Goal: Complete application form: Complete application form

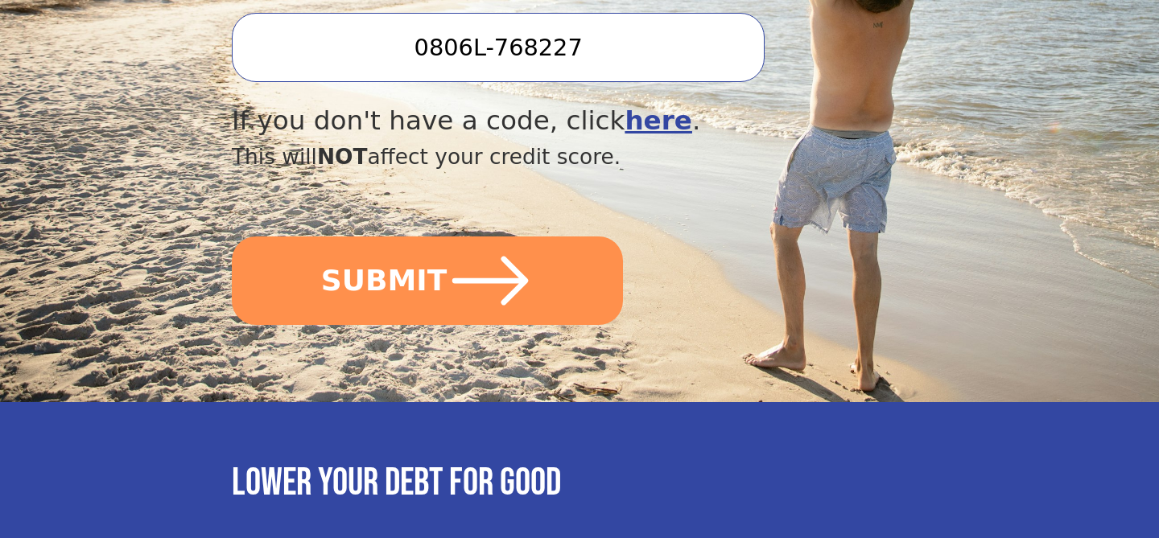
scroll to position [708, 0]
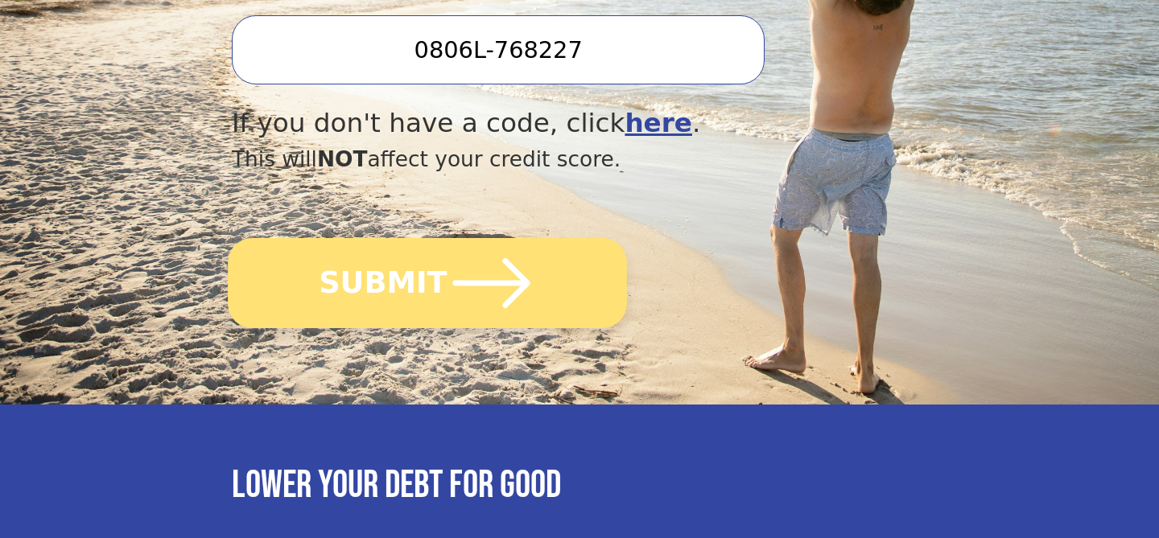
click at [326, 315] on button "SUBMIT" at bounding box center [427, 283] width 399 height 90
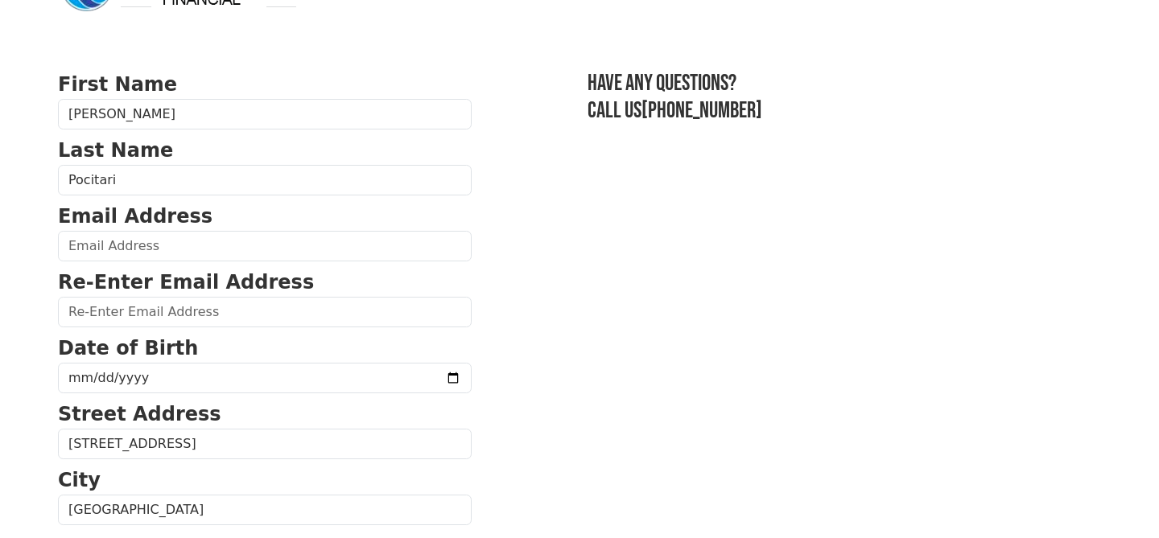
scroll to position [64, 0]
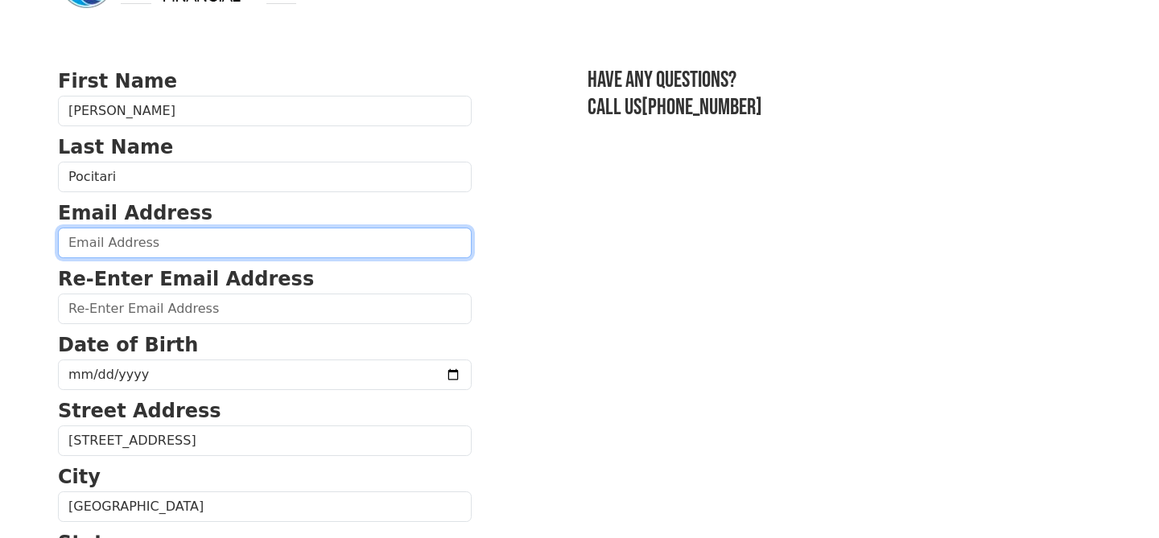
click at [154, 240] on input "email" at bounding box center [265, 243] width 414 height 31
type input "hope2310.p@gmail.com"
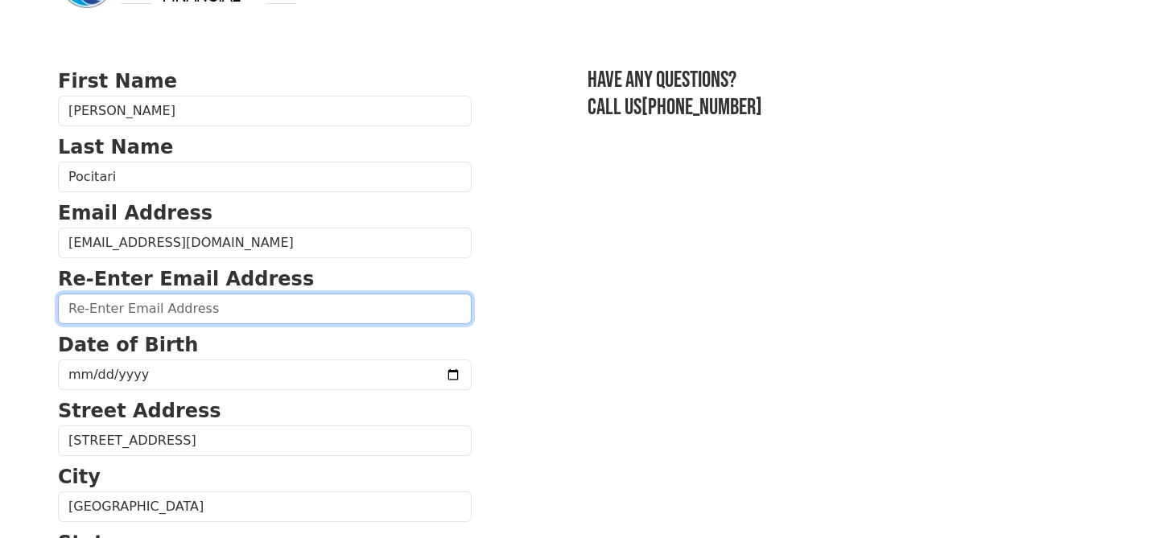
type input "hope2310.p@gmail.com"
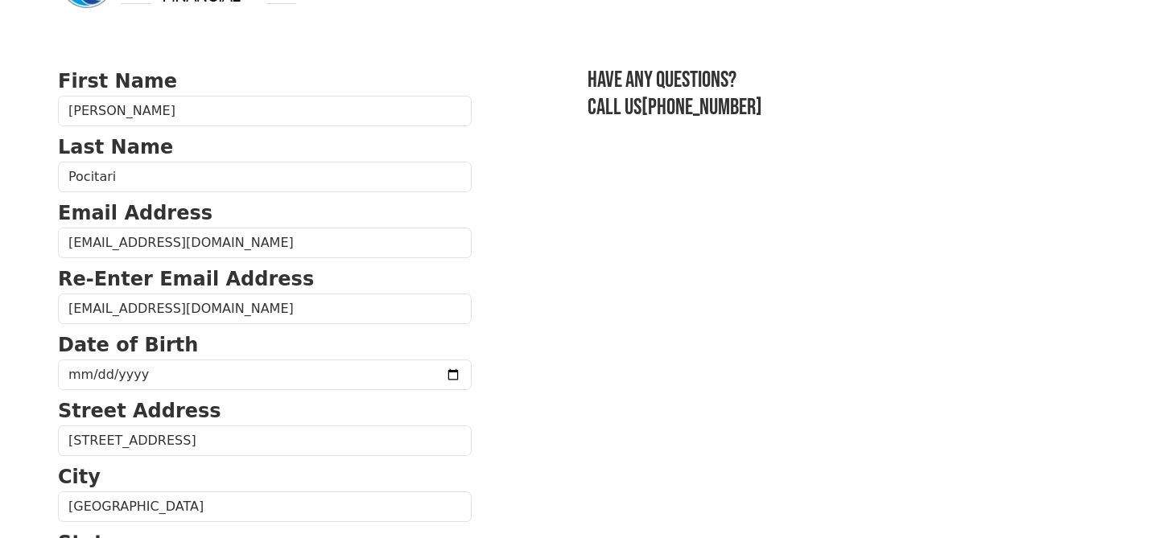
type input "hope2310.p@gmail.com"
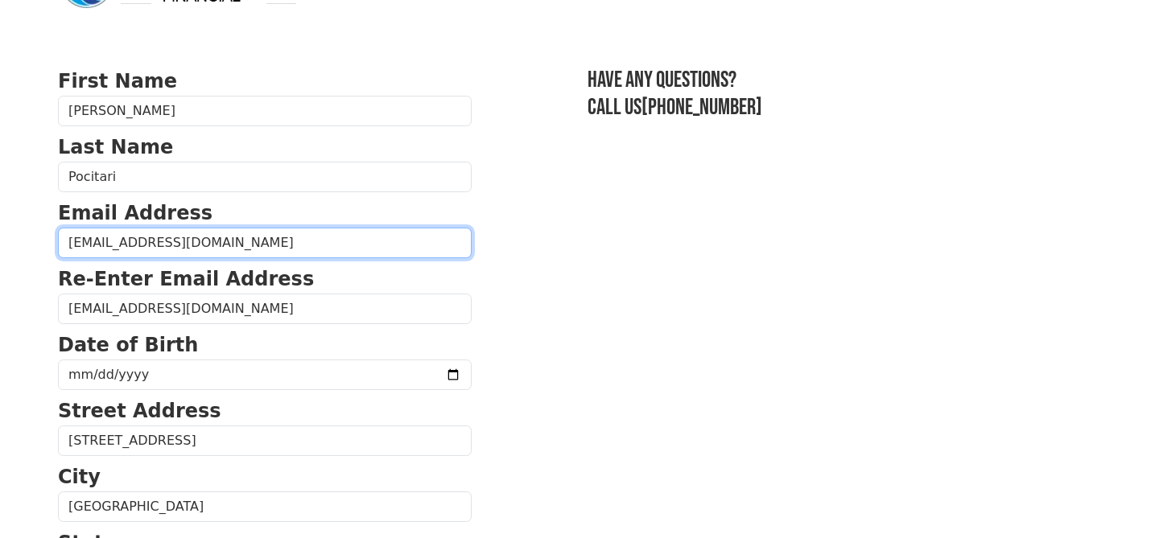
type input "(971) 304-9748"
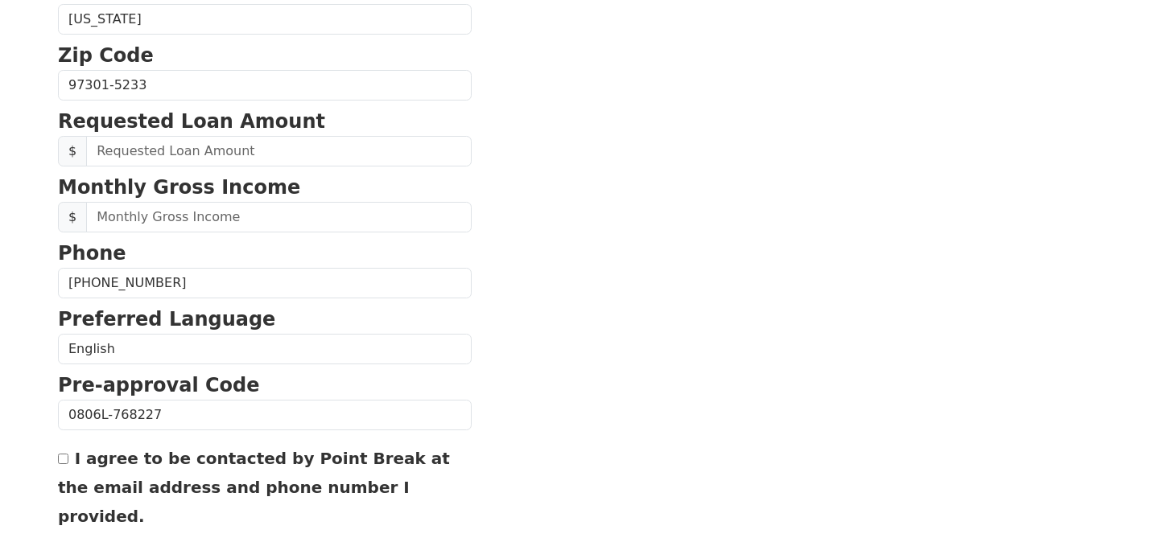
scroll to position [632, 0]
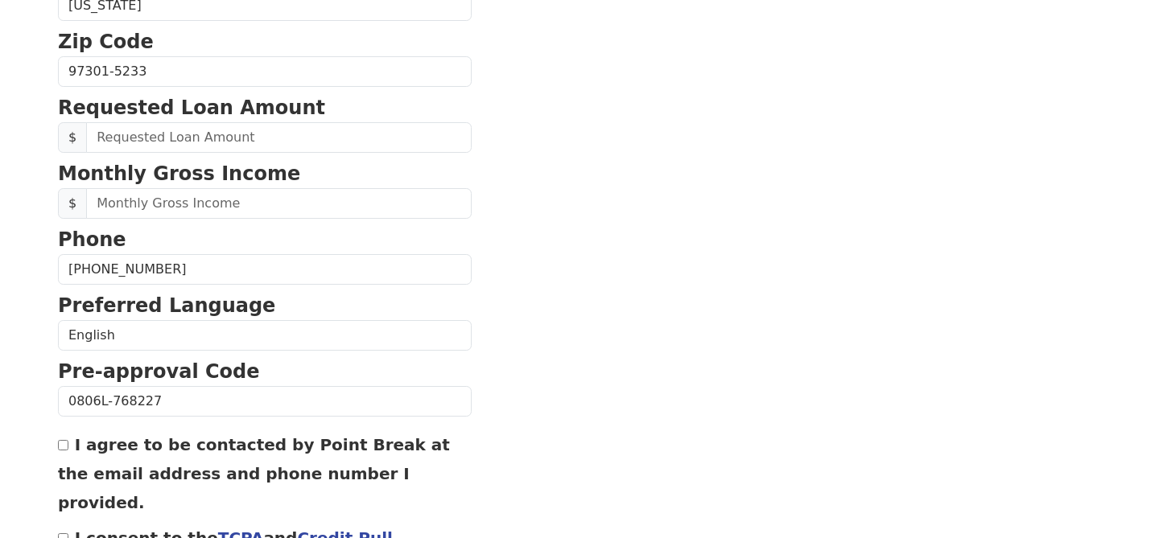
click at [657, 280] on section "First Name Nadejda Last Name Pocitari Email Address hope2310.p@gmail.com Re-Ent…" at bounding box center [579, 73] width 1043 height 1147
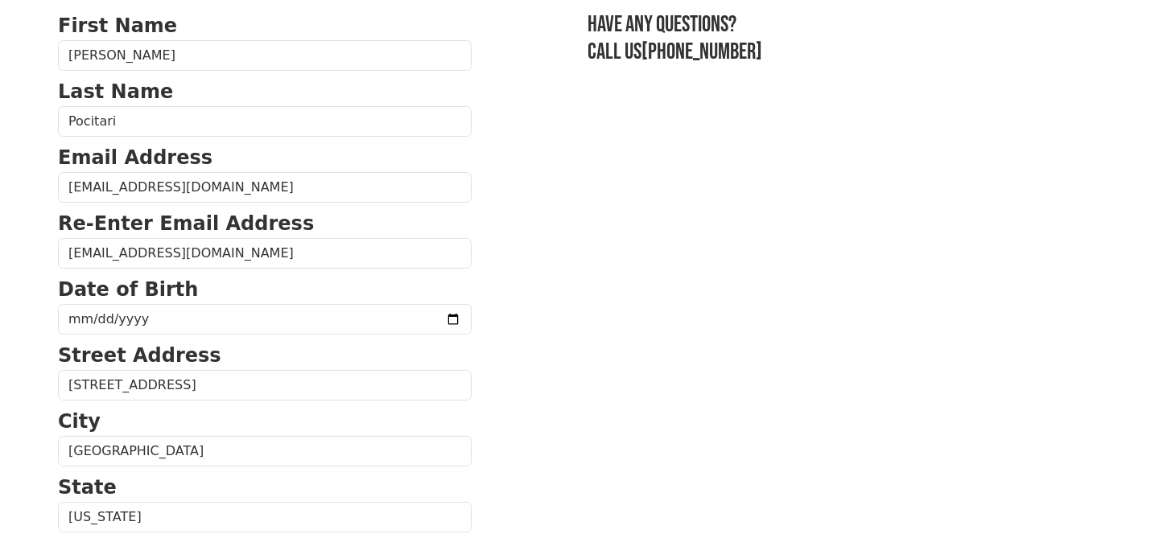
scroll to position [117, 0]
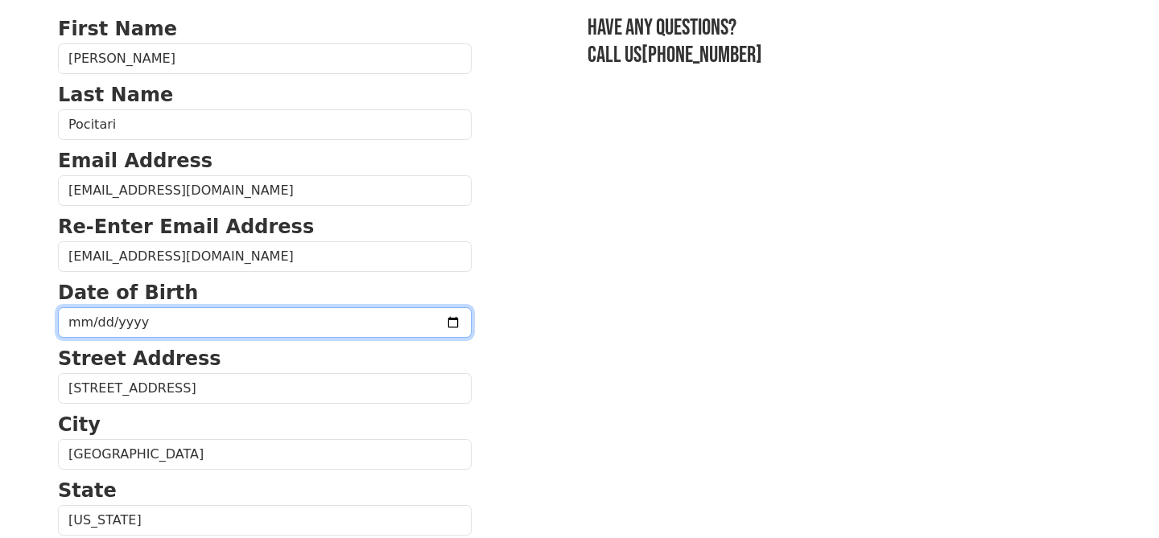
click at [187, 311] on input "date" at bounding box center [265, 322] width 414 height 31
type input "1981-10-23"
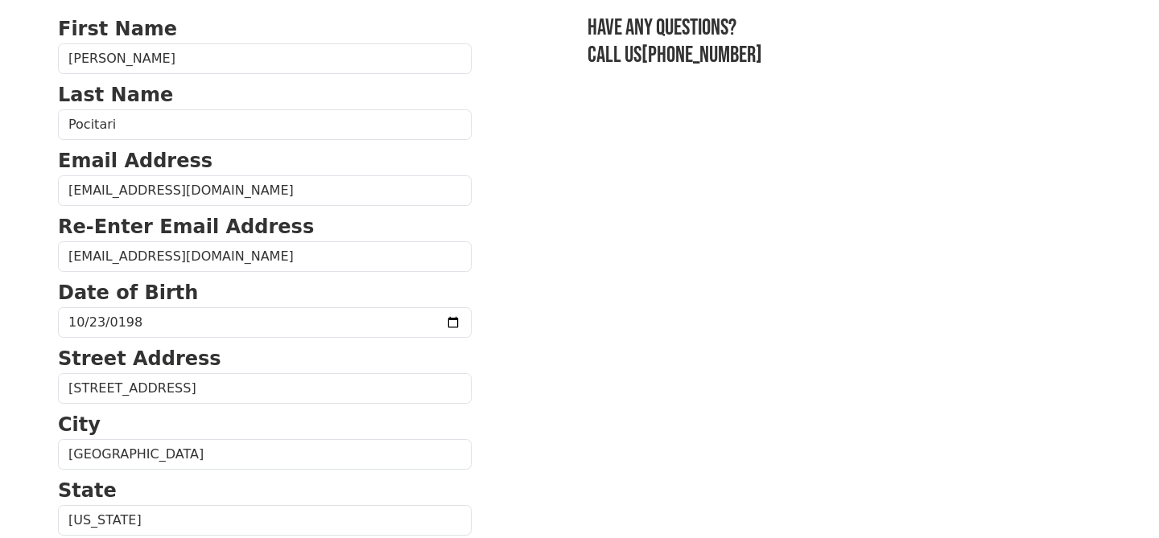
click at [290, 351] on p "Street Address" at bounding box center [265, 358] width 414 height 29
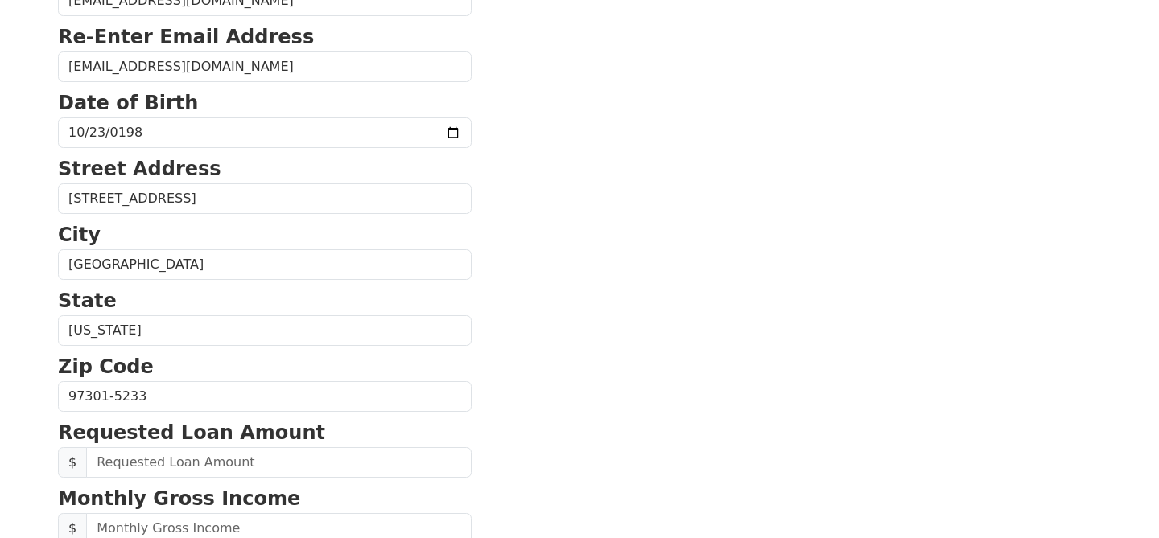
scroll to position [310, 0]
